Goal: Task Accomplishment & Management: Use online tool/utility

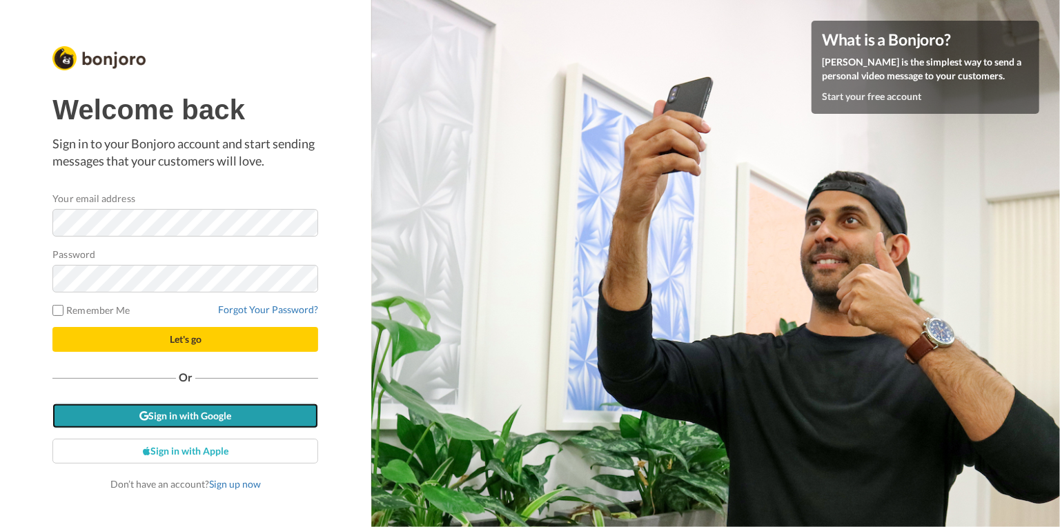
click at [208, 422] on link "Sign in with Google" at bounding box center [185, 416] width 266 height 25
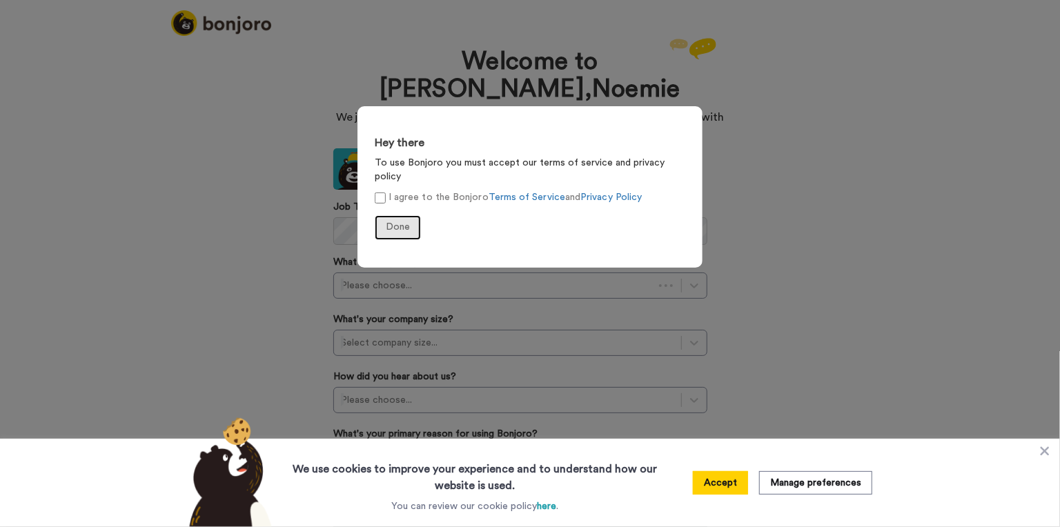
click at [395, 222] on span "Done" at bounding box center [398, 227] width 24 height 10
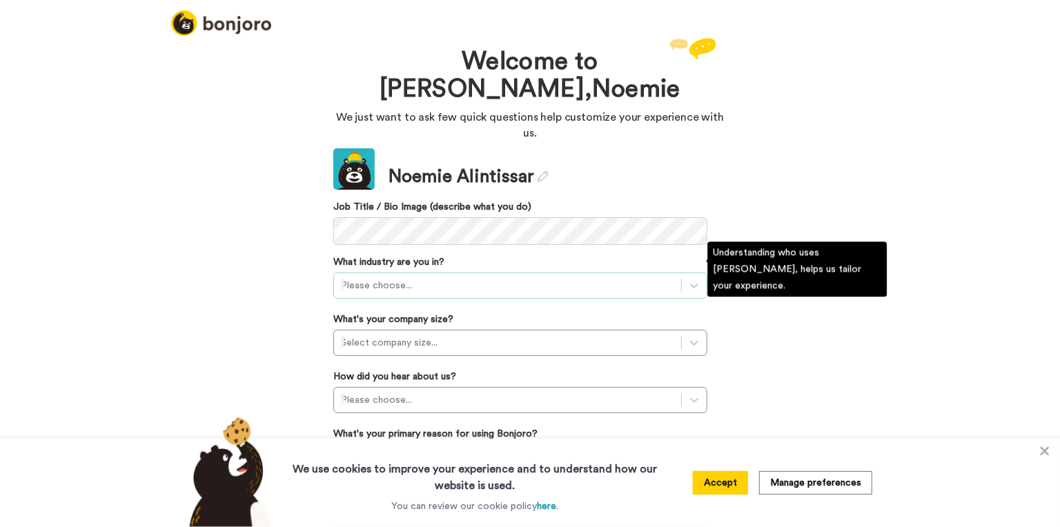
click at [371, 277] on div at bounding box center [507, 285] width 333 height 17
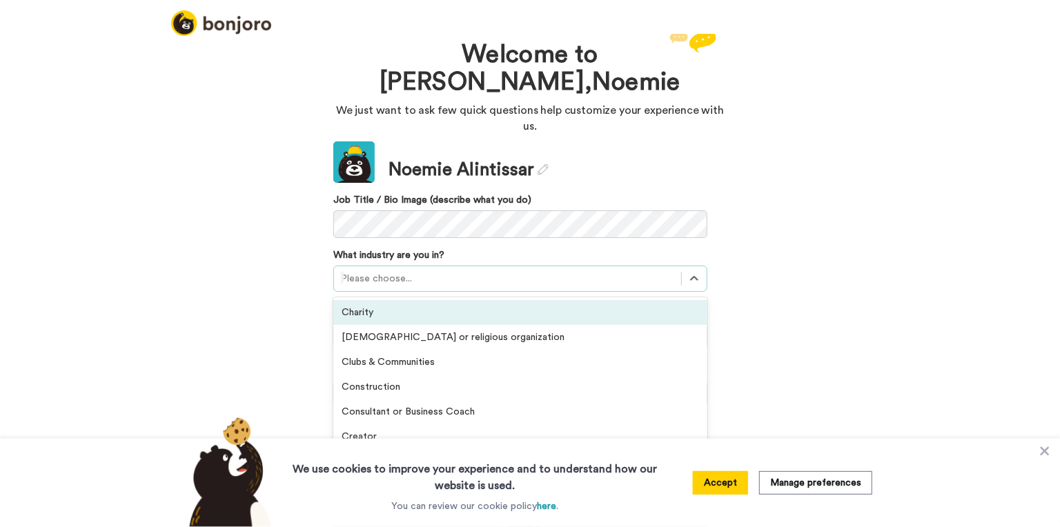
scroll to position [7, 0]
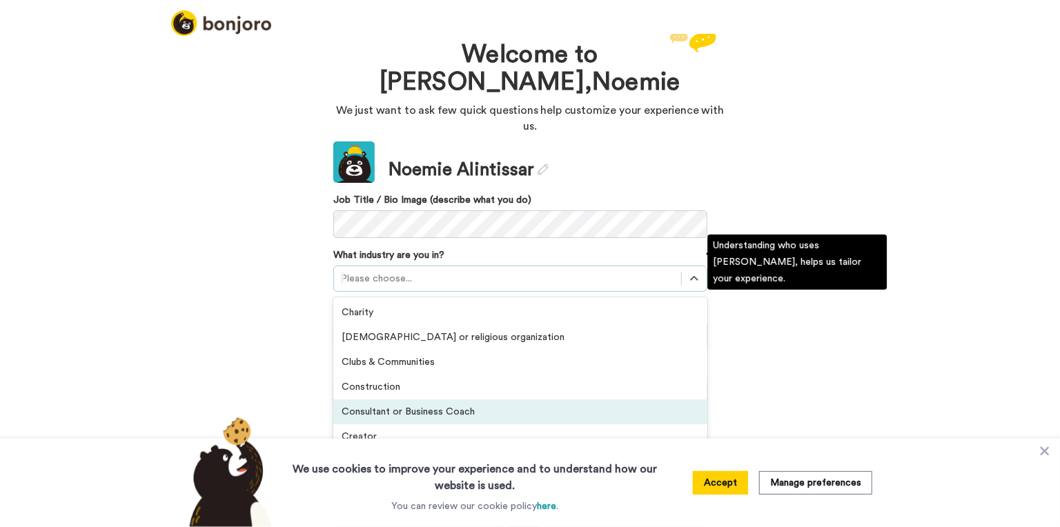
click at [493, 400] on div "Consultant or Business Coach" at bounding box center [520, 412] width 374 height 25
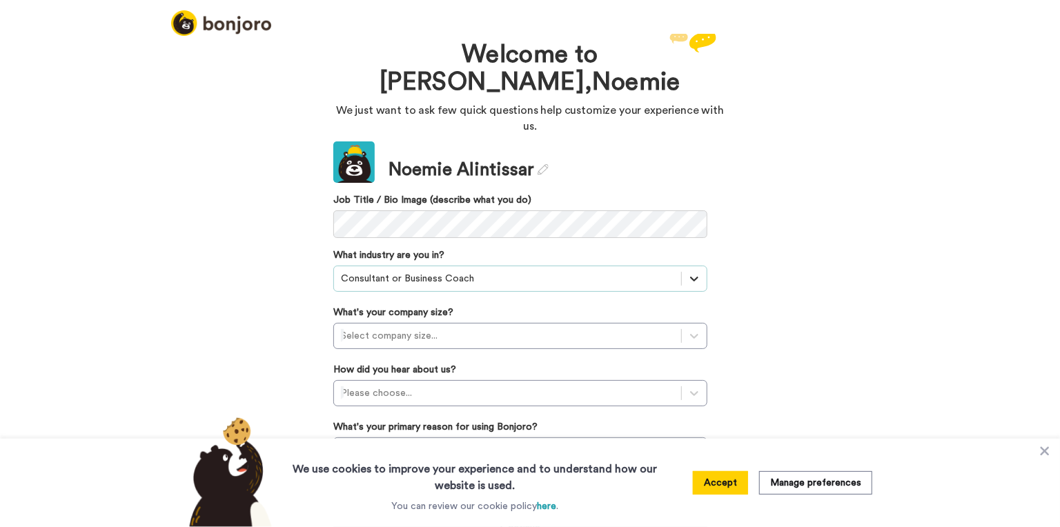
drag, startPoint x: 679, startPoint y: 257, endPoint x: 687, endPoint y: 259, distance: 8.7
click at [682, 266] on div at bounding box center [694, 278] width 25 height 25
drag, startPoint x: 721, startPoint y: 484, endPoint x: 760, endPoint y: 444, distance: 55.6
click at [722, 484] on button "Accept" at bounding box center [720, 482] width 55 height 23
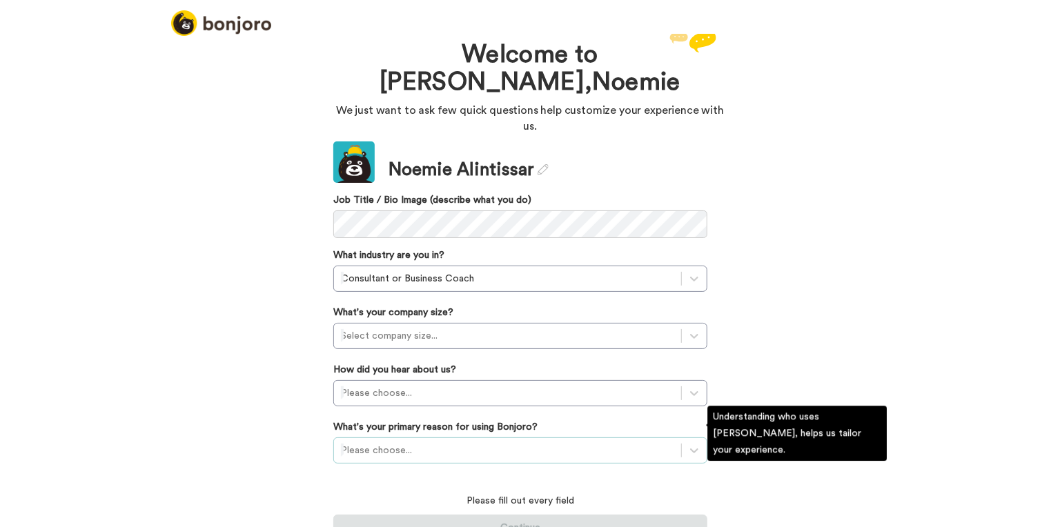
click at [477, 439] on div "Please choose..." at bounding box center [520, 450] width 374 height 26
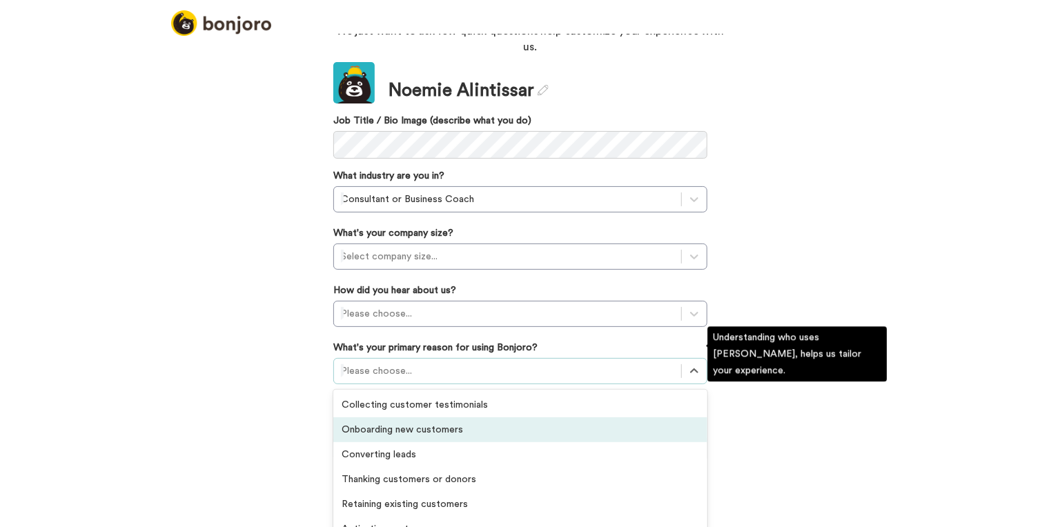
click at [394, 420] on div "Onboarding new customers" at bounding box center [520, 429] width 374 height 25
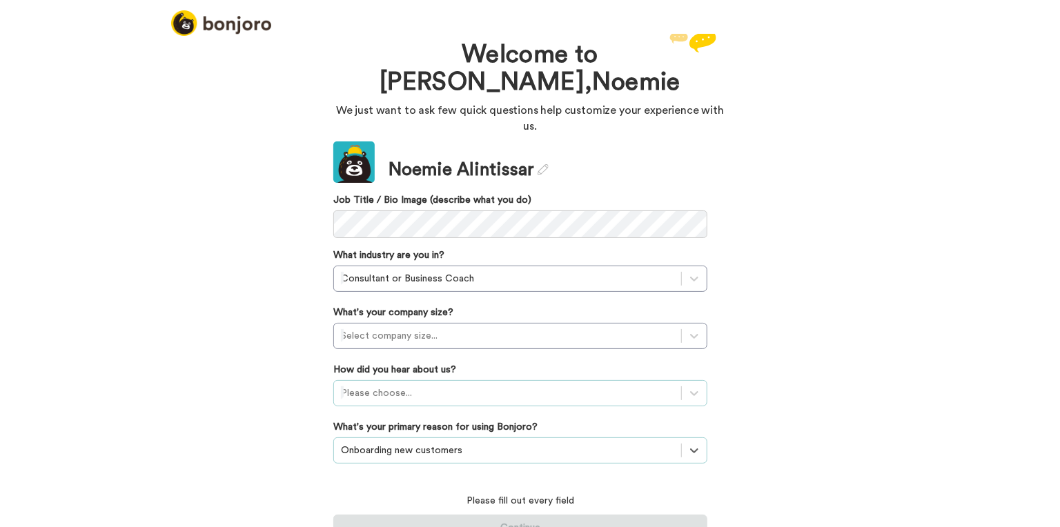
click at [388, 380] on div "Please choose..." at bounding box center [520, 393] width 374 height 26
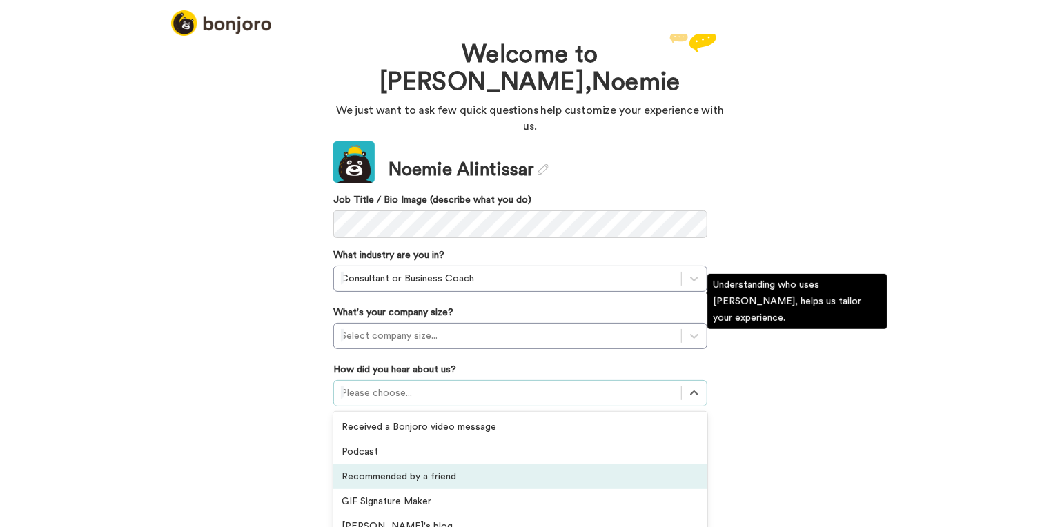
scroll to position [82, 0]
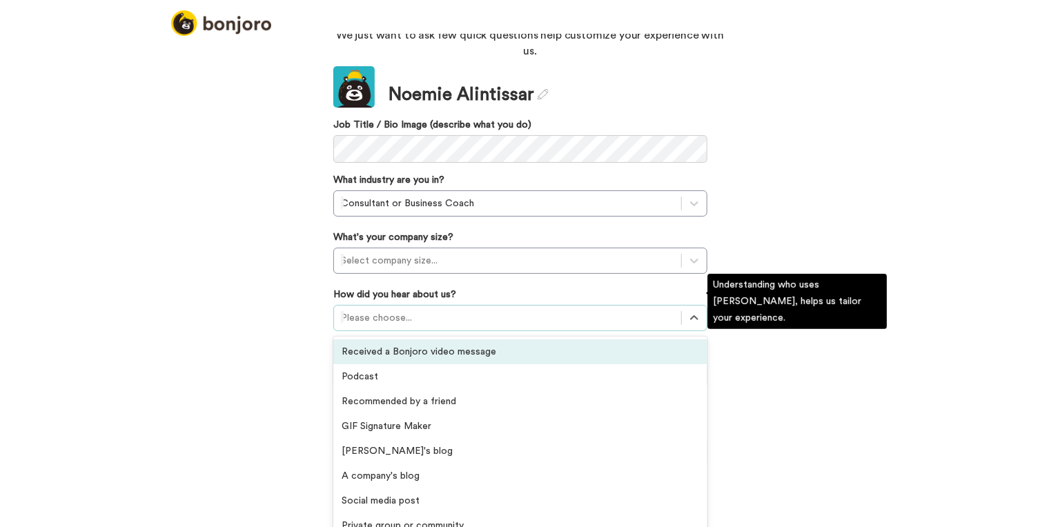
click at [418, 339] on div "Received a Bonjoro video message" at bounding box center [520, 351] width 374 height 25
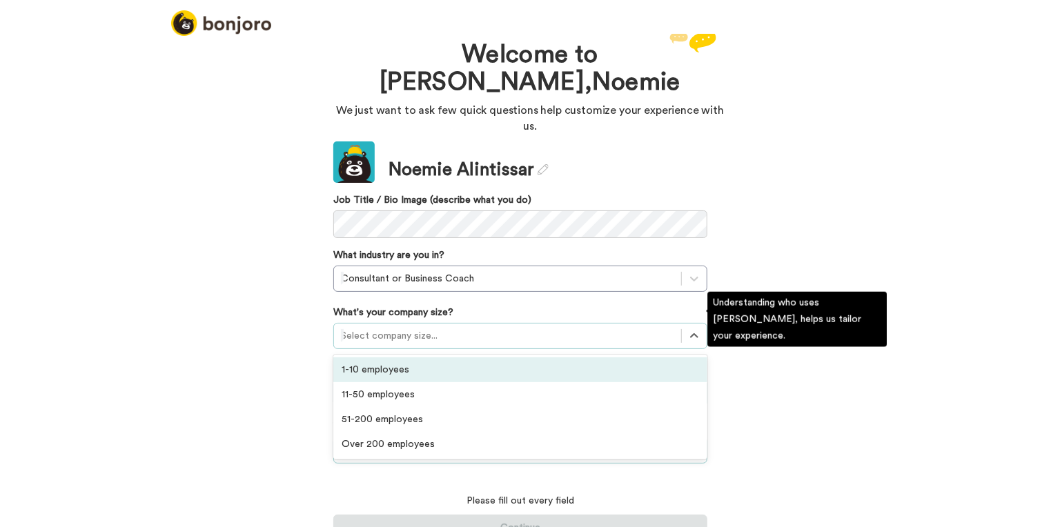
click at [402, 328] on div at bounding box center [507, 336] width 333 height 17
click at [391, 357] on div "1-10 employees" at bounding box center [520, 369] width 374 height 25
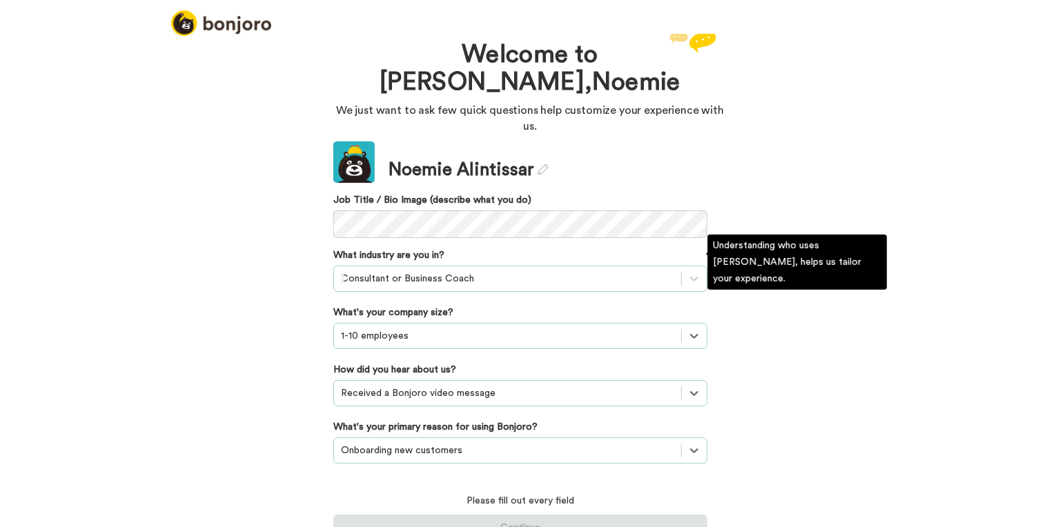
click at [404, 270] on div at bounding box center [507, 278] width 333 height 17
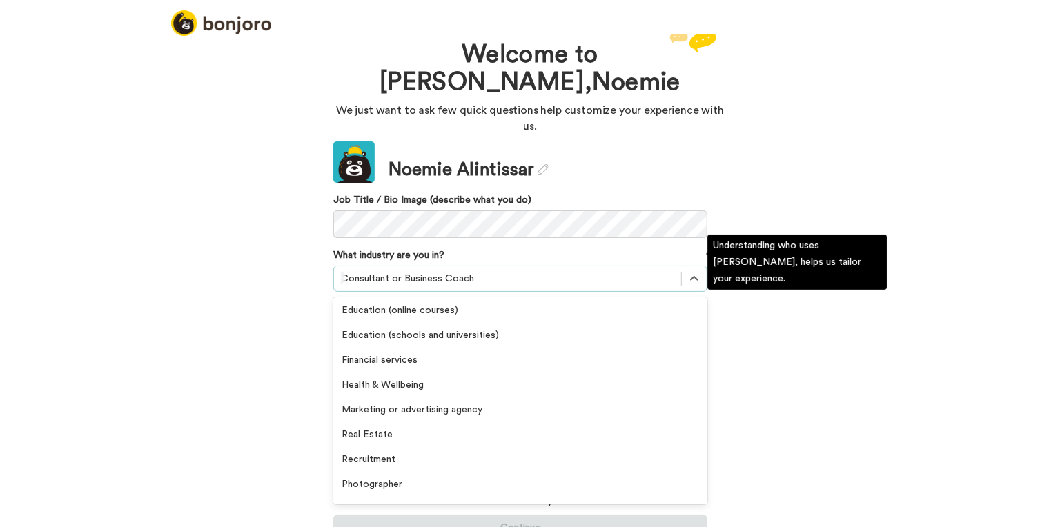
scroll to position [179, 0]
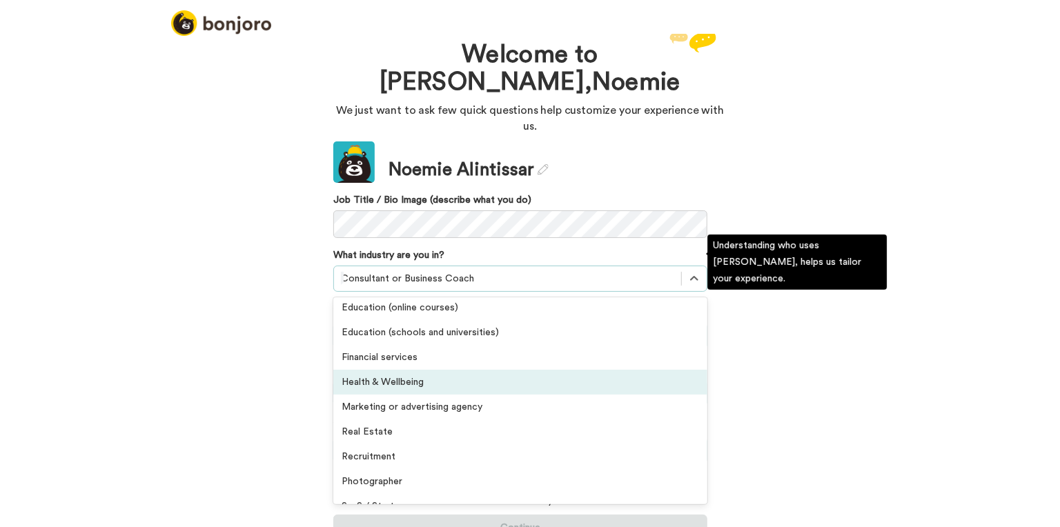
click at [427, 373] on div "Health & Wellbeing" at bounding box center [520, 382] width 374 height 25
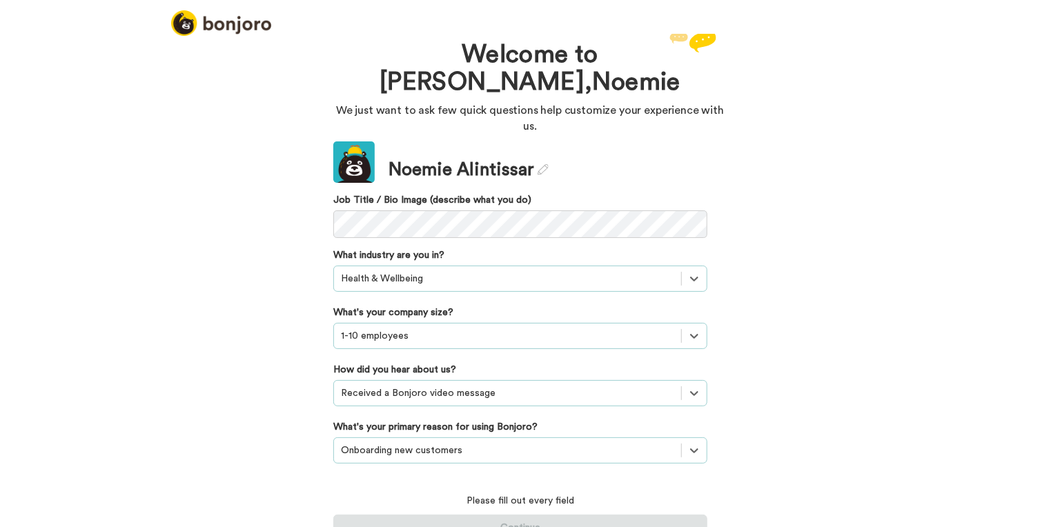
click at [801, 451] on div "Welcome to Bonjoro, Noemie We just want to ask few quick questions help customi…" at bounding box center [530, 281] width 1060 height 493
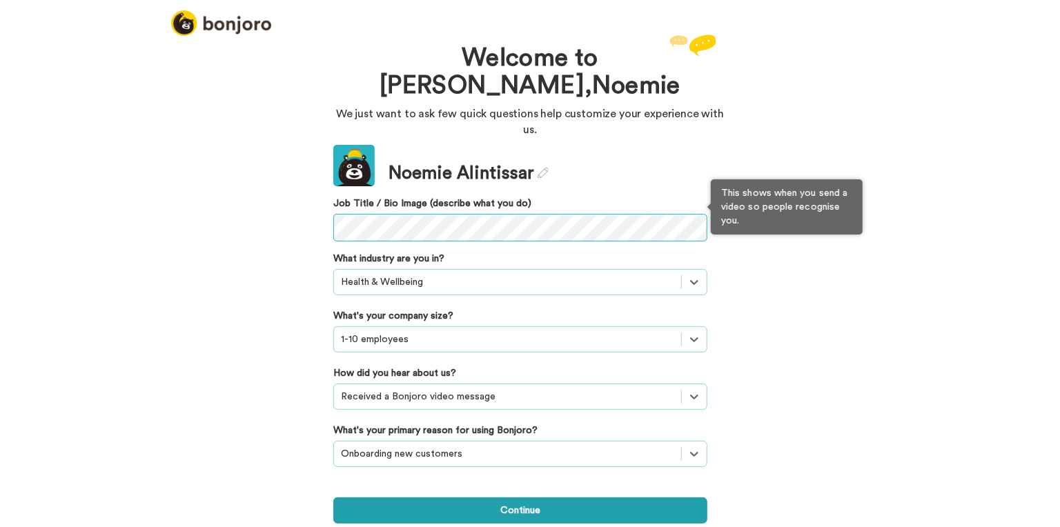
scroll to position [0, 0]
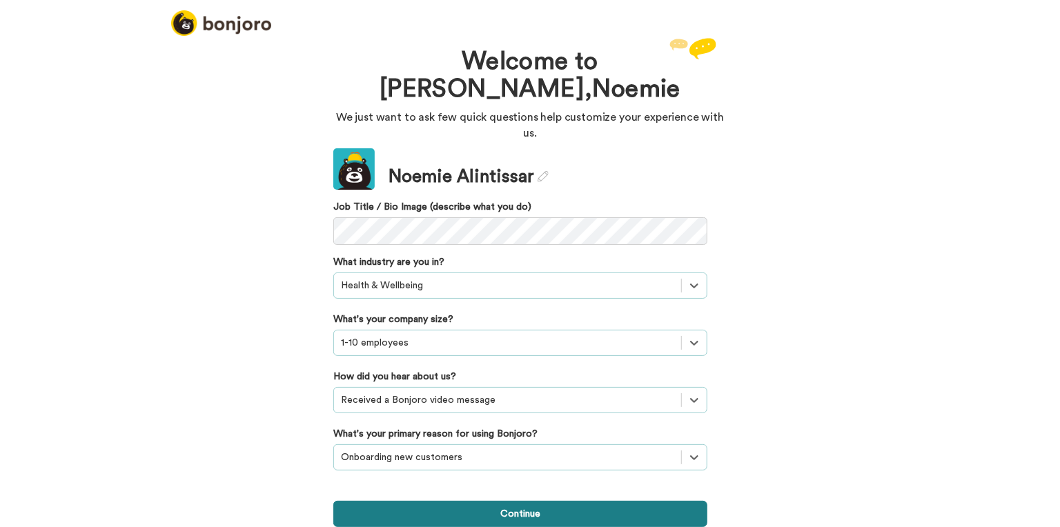
click at [524, 508] on button "Continue" at bounding box center [520, 514] width 374 height 26
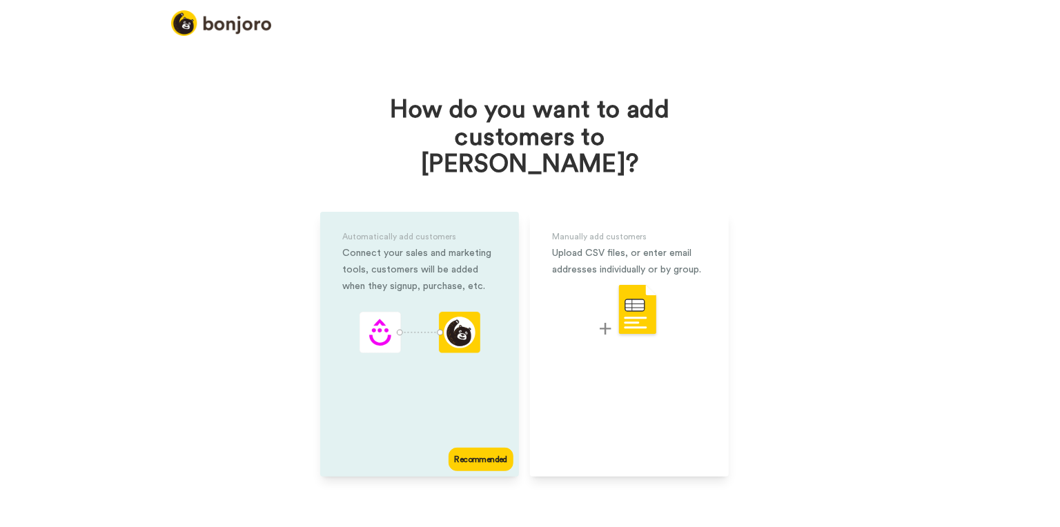
click at [469, 448] on div "Recommended" at bounding box center [481, 459] width 65 height 23
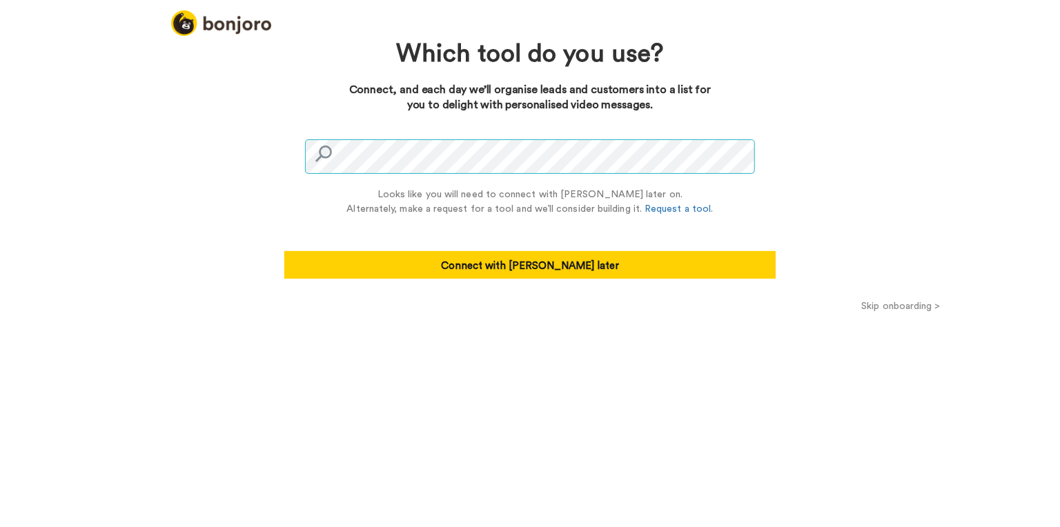
click at [304, 157] on div "Looks like you will need to connect with Zapier later on. Alternately, make a r…" at bounding box center [529, 206] width 491 height 145
click at [294, 144] on div "Looks like you will need to connect with Zapier later on. Alternately, make a r…" at bounding box center [529, 206] width 491 height 145
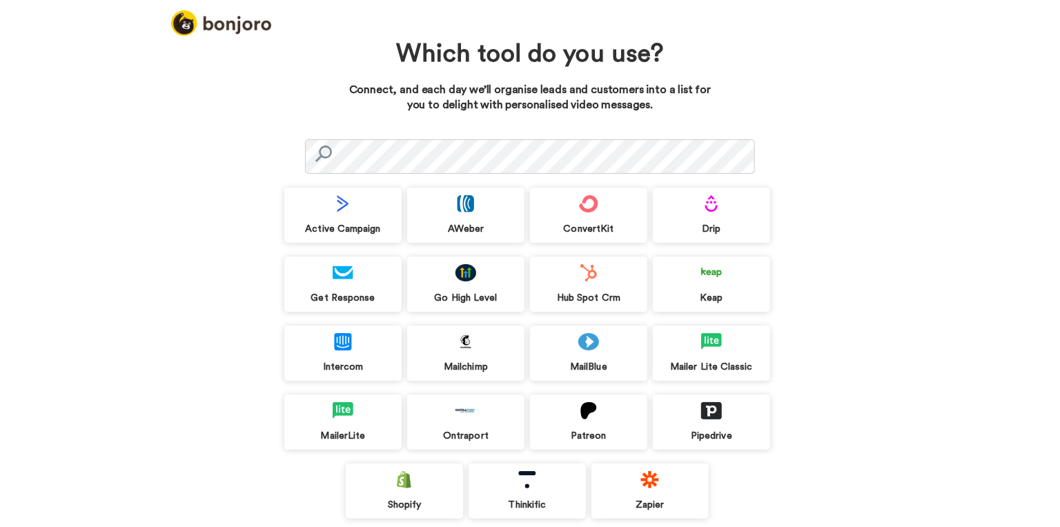
click at [603, 215] on div "ConvertKit" at bounding box center [588, 215] width 117 height 55
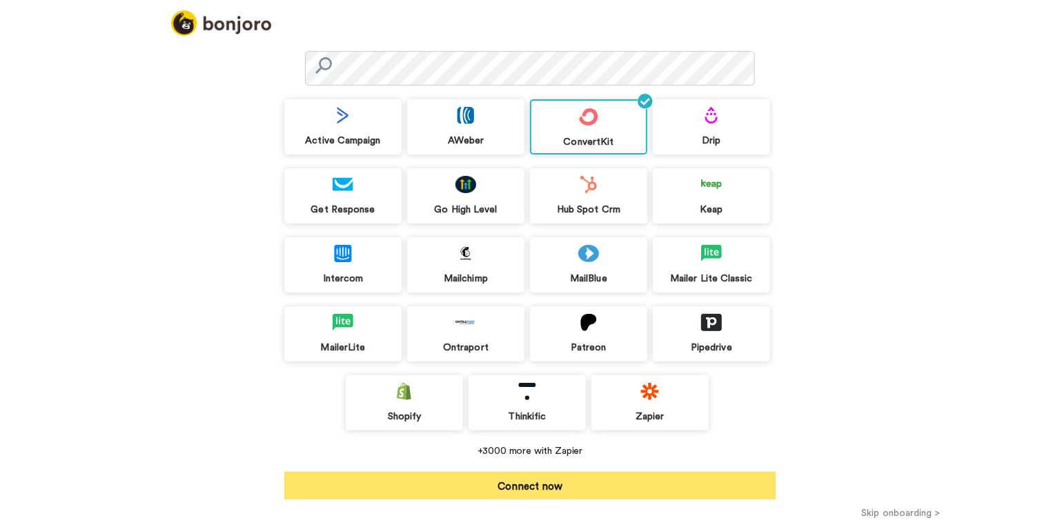
click at [549, 487] on button "Connect now" at bounding box center [529, 486] width 491 height 28
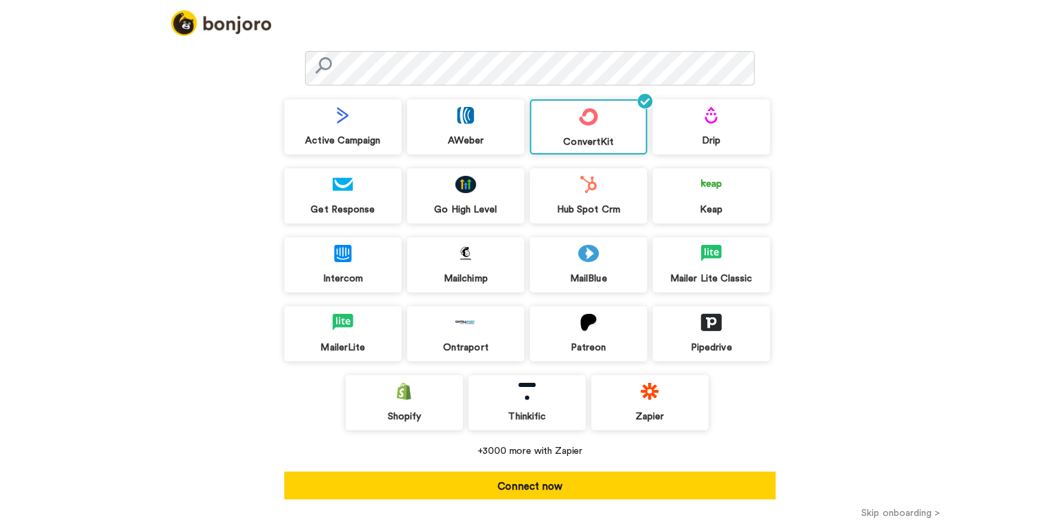
scroll to position [67, 0]
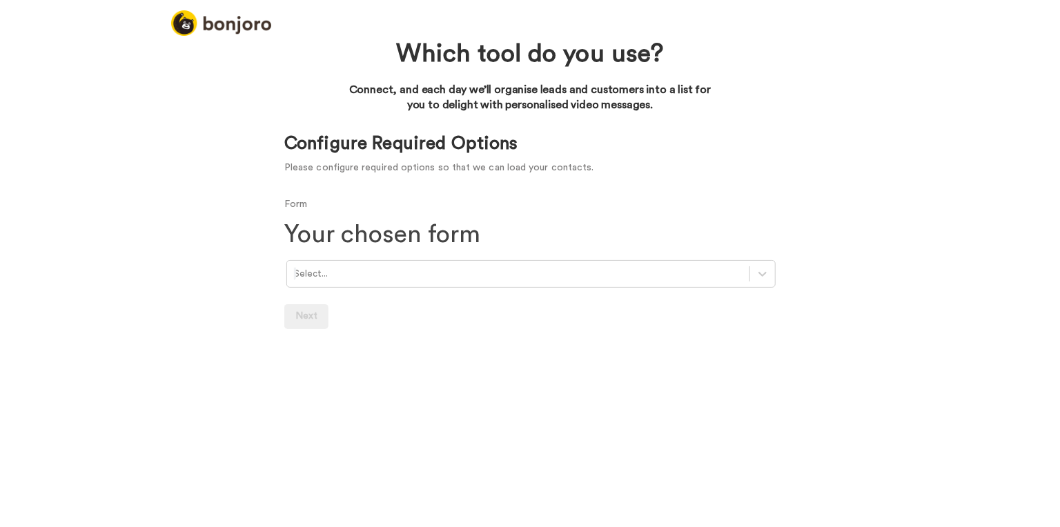
click at [346, 281] on div at bounding box center [518, 274] width 449 height 16
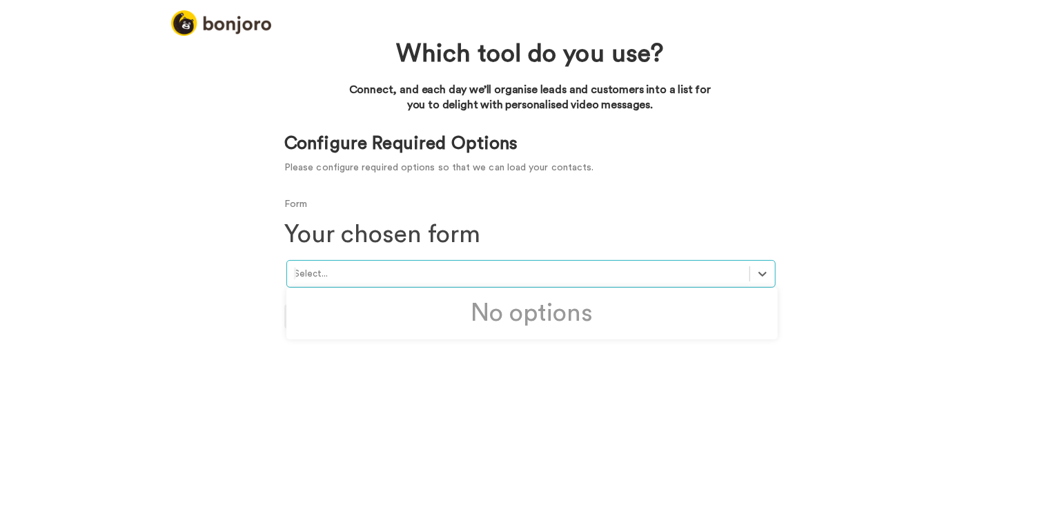
click at [395, 278] on div at bounding box center [518, 274] width 449 height 16
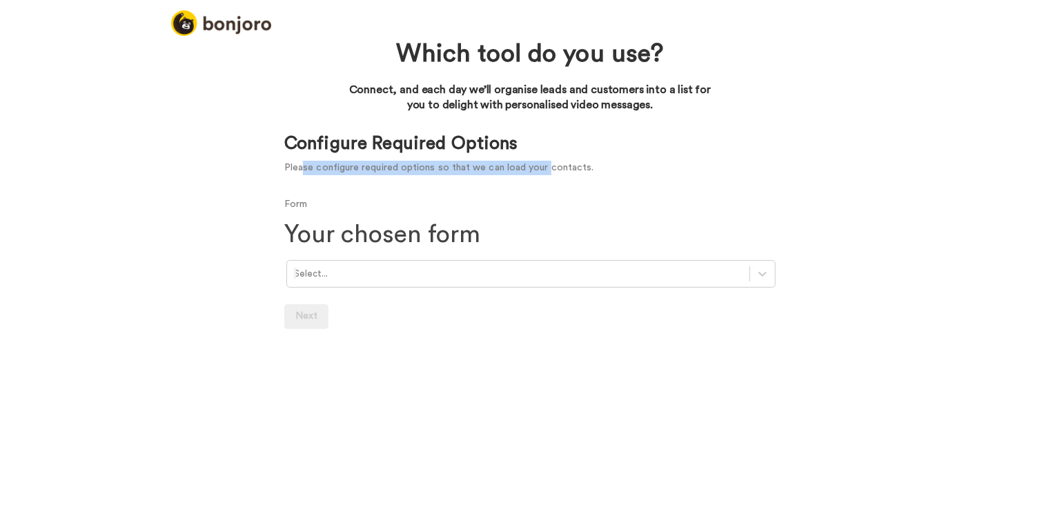
drag, startPoint x: 304, startPoint y: 173, endPoint x: 548, endPoint y: 170, distance: 244.3
click at [543, 170] on p "Please configure required options so that we can load your contacts." at bounding box center [529, 168] width 491 height 14
click at [563, 170] on p "Please configure required options so that we can load your contacts." at bounding box center [529, 168] width 491 height 14
drag, startPoint x: 578, startPoint y: 171, endPoint x: 378, endPoint y: 167, distance: 200.2
click at [385, 165] on p "Please configure required options so that we can load your contacts." at bounding box center [529, 168] width 491 height 14
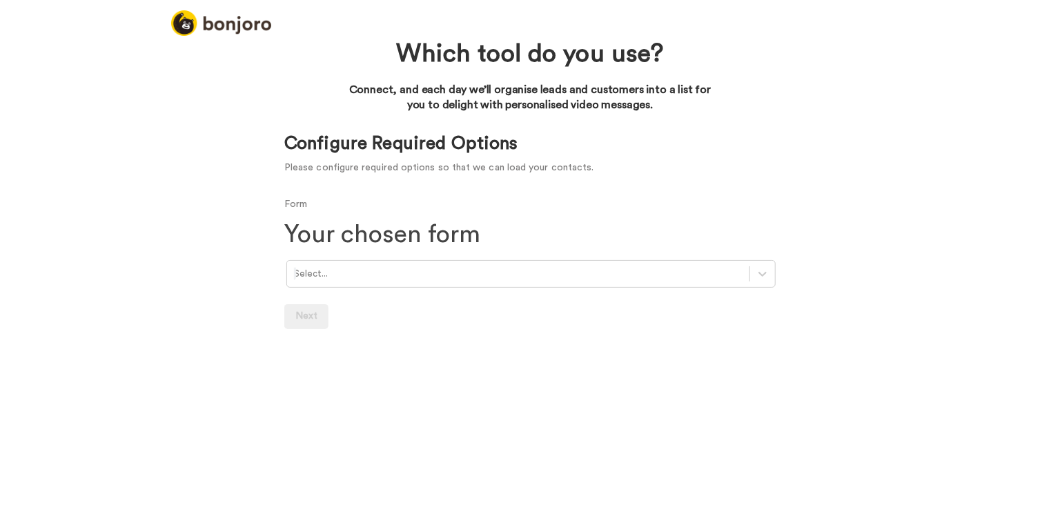
click at [340, 277] on div at bounding box center [518, 274] width 449 height 16
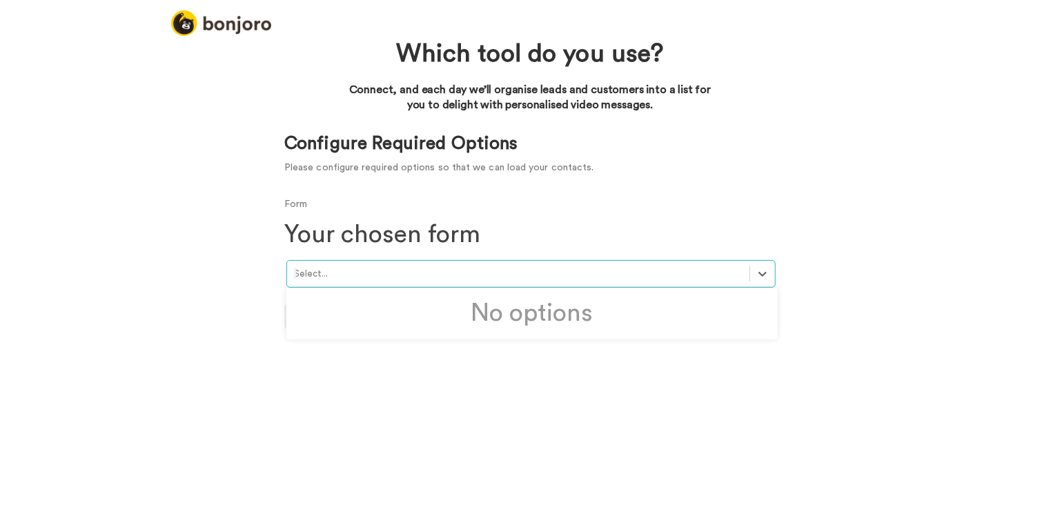
click at [421, 282] on div "Select..." at bounding box center [518, 274] width 462 height 21
click at [238, 23] on img at bounding box center [221, 23] width 100 height 26
